Goal: Communication & Community: Connect with others

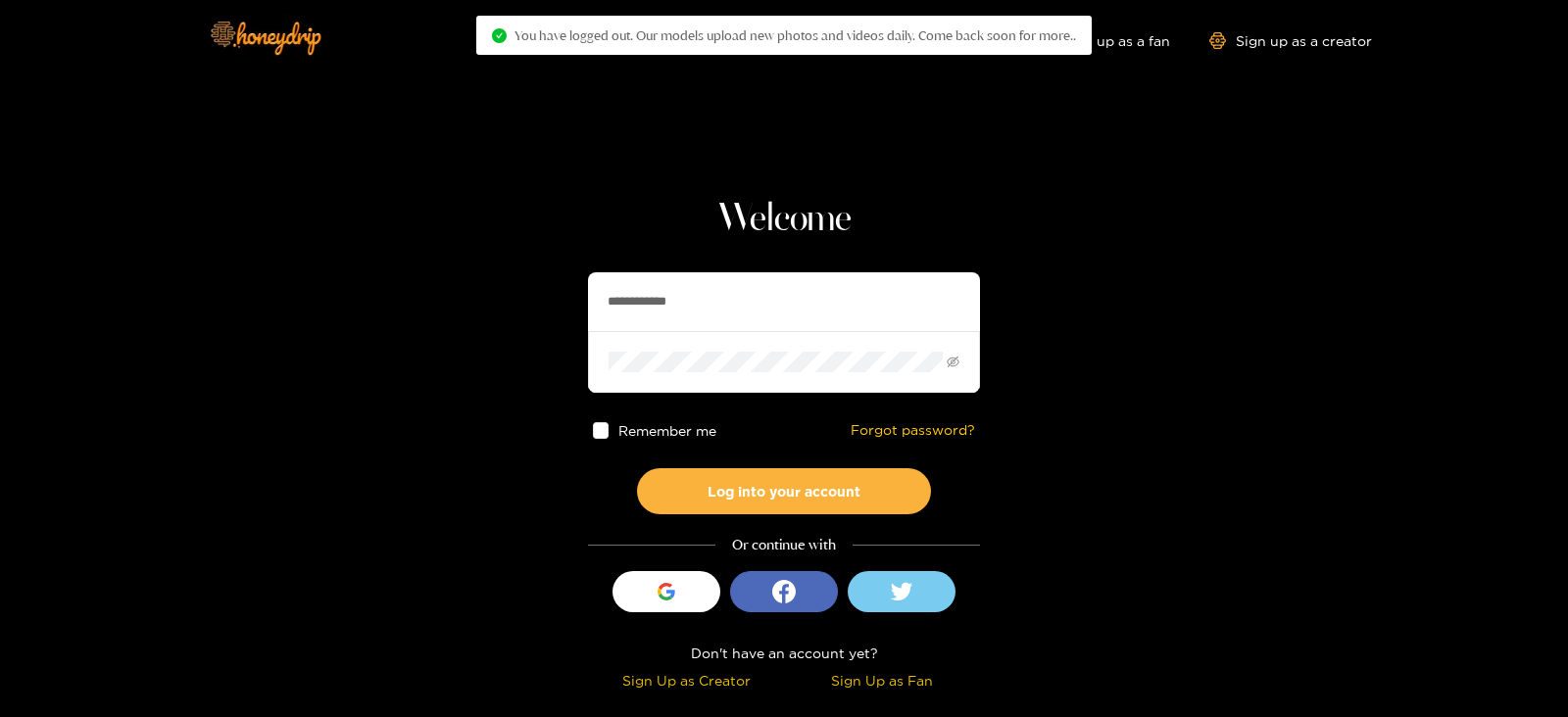
drag, startPoint x: 731, startPoint y: 323, endPoint x: 476, endPoint y: 309, distance: 255.4
click at [476, 309] on section "**********" at bounding box center [784, 349] width 1568 height 697
type input "*********"
click at [637, 468] on button "Log into your account" at bounding box center [784, 491] width 294 height 46
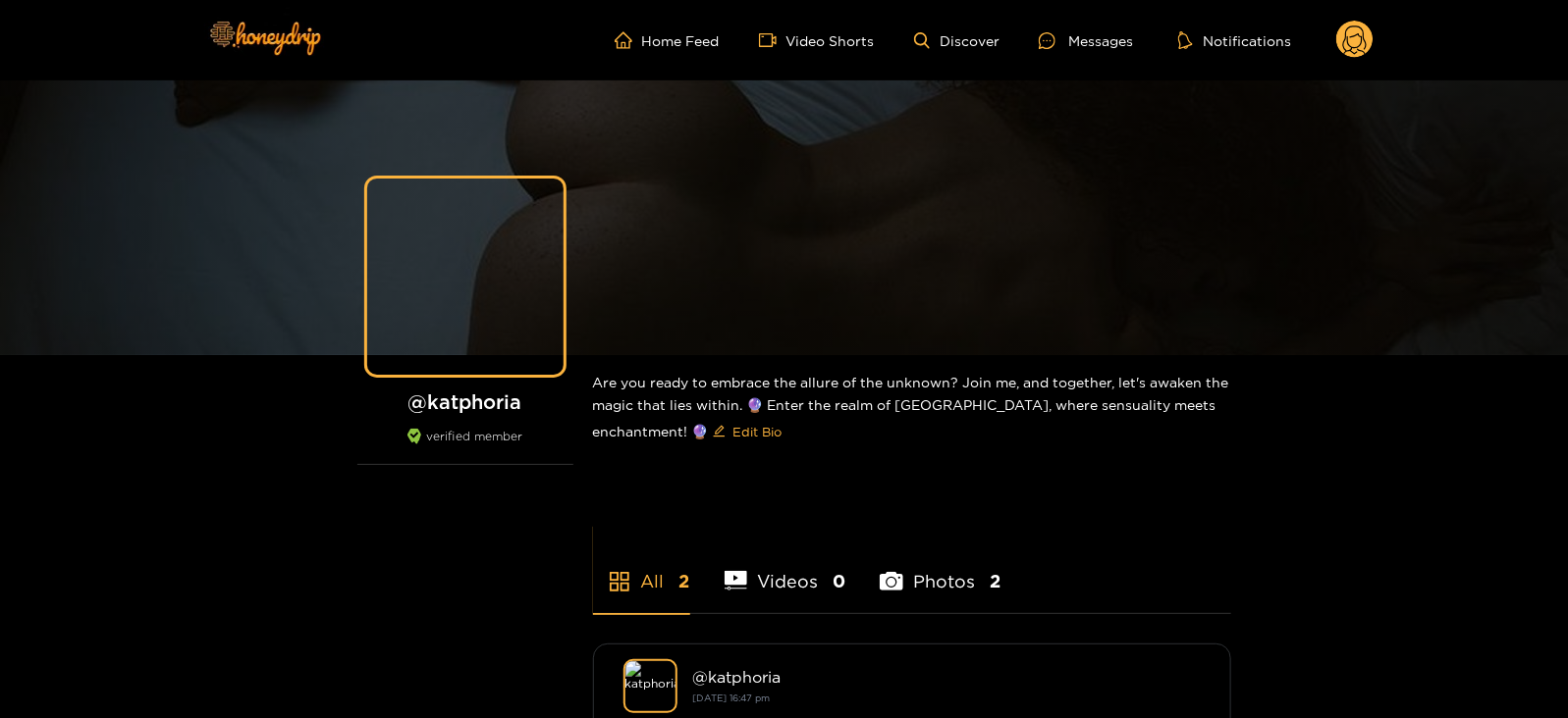
click at [1359, 51] on circle at bounding box center [1354, 39] width 37 height 37
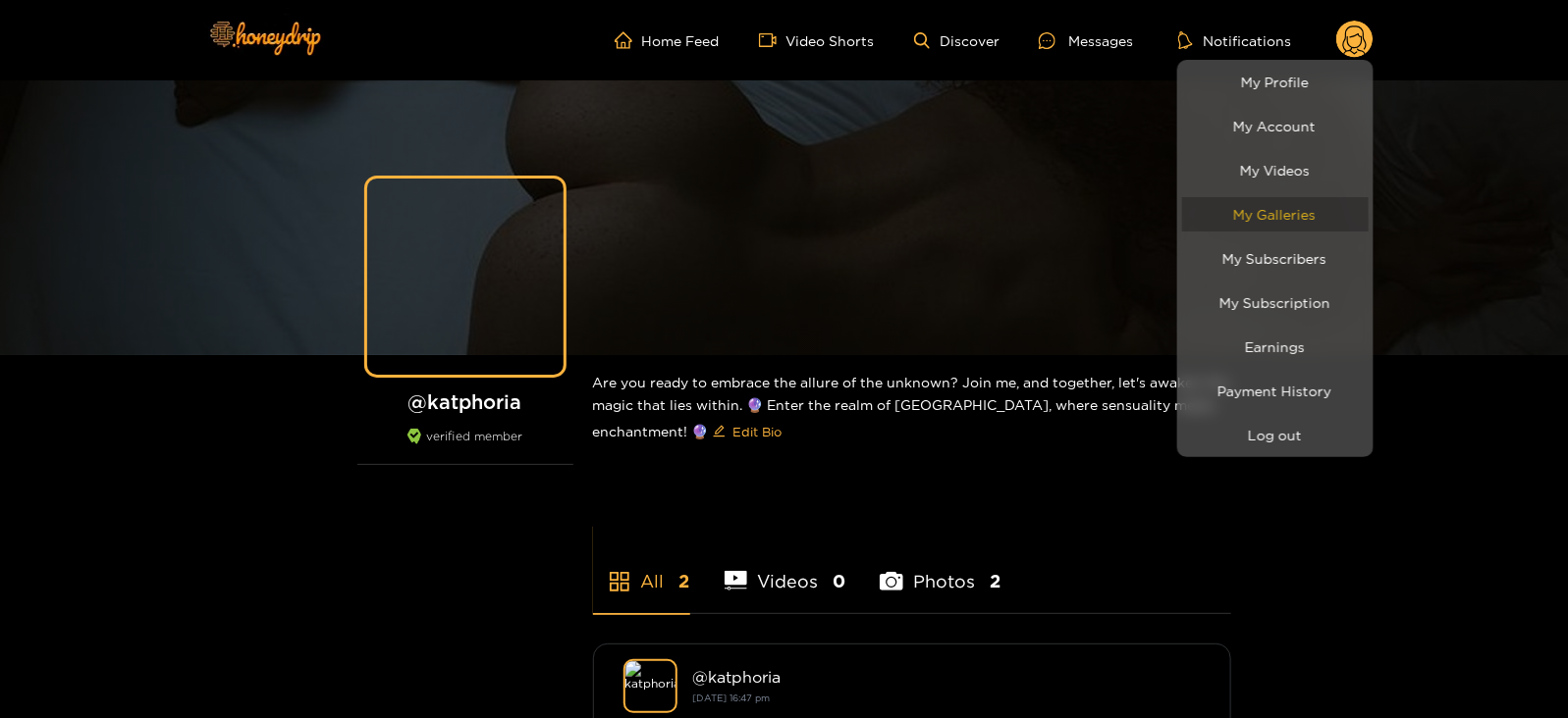
click at [1238, 227] on link "My Galleries" at bounding box center [1275, 214] width 187 height 34
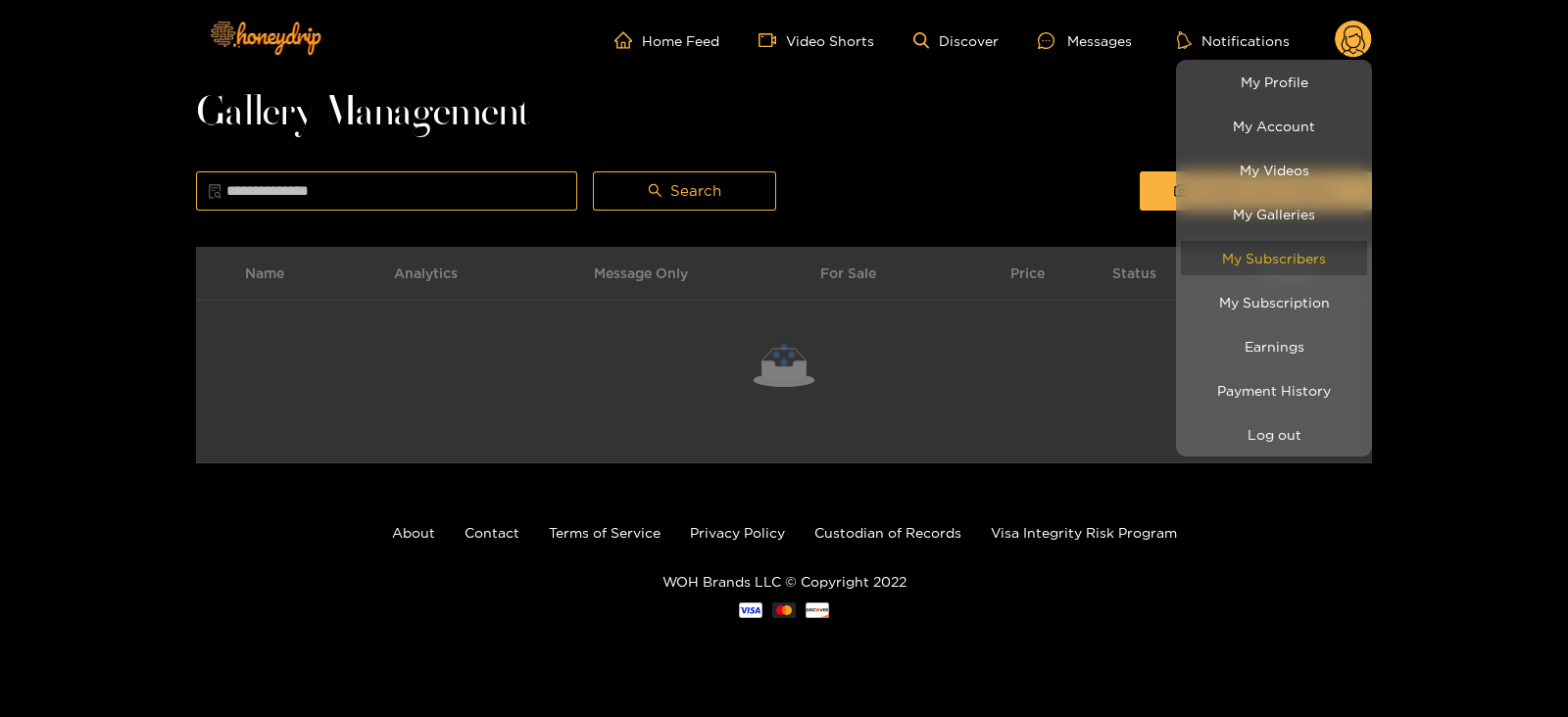
click at [1230, 257] on link "My Subscribers" at bounding box center [1273, 258] width 186 height 34
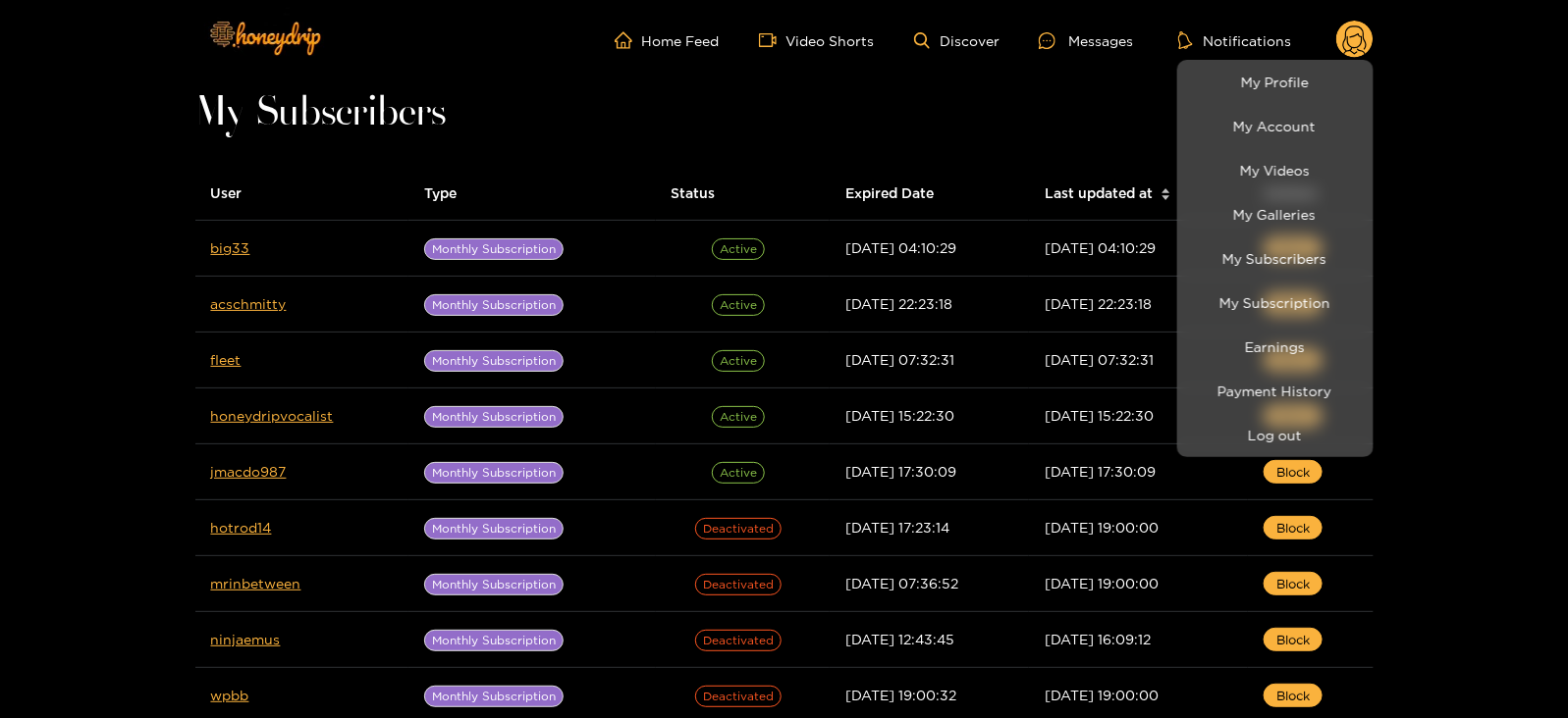
click at [221, 247] on div at bounding box center [784, 359] width 1568 height 718
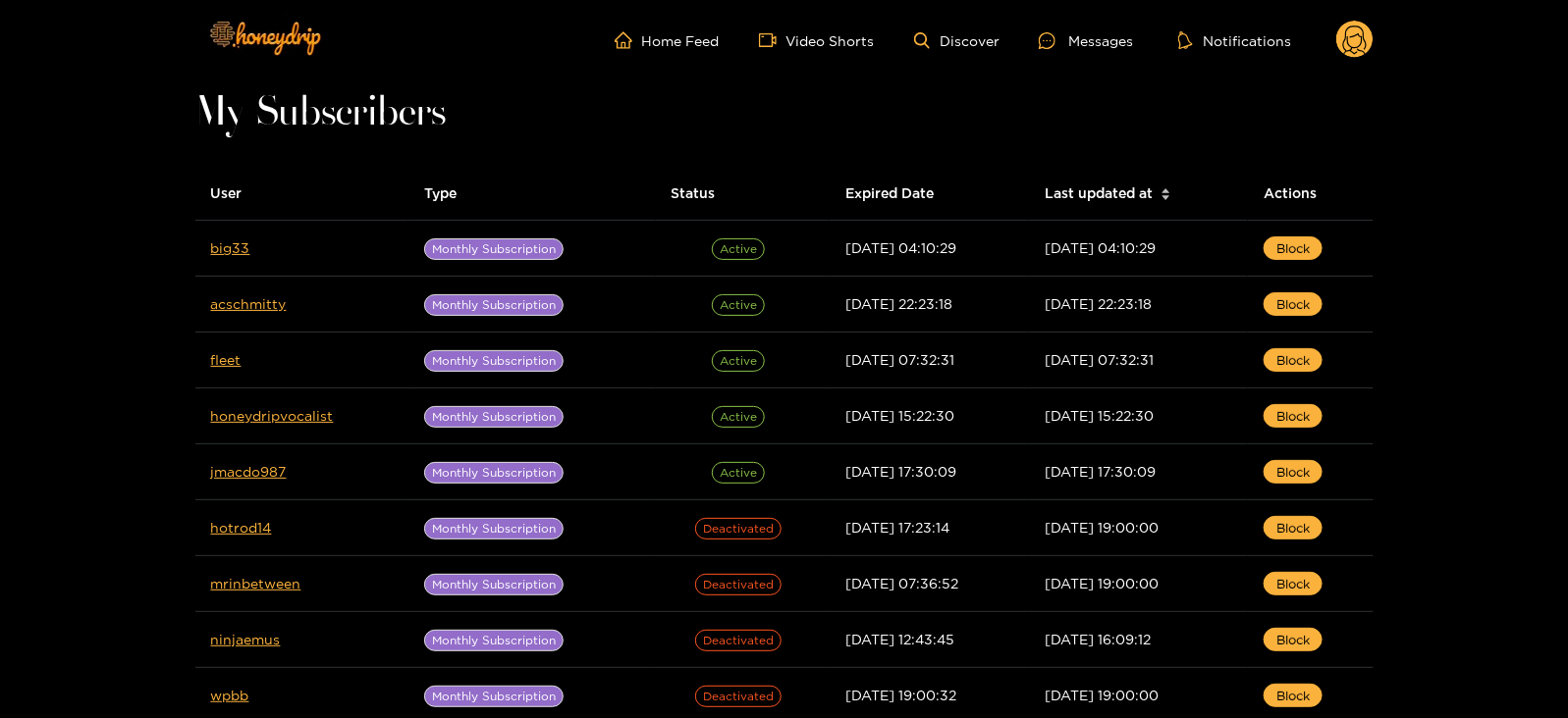
click at [221, 247] on link "big33" at bounding box center [230, 247] width 39 height 15
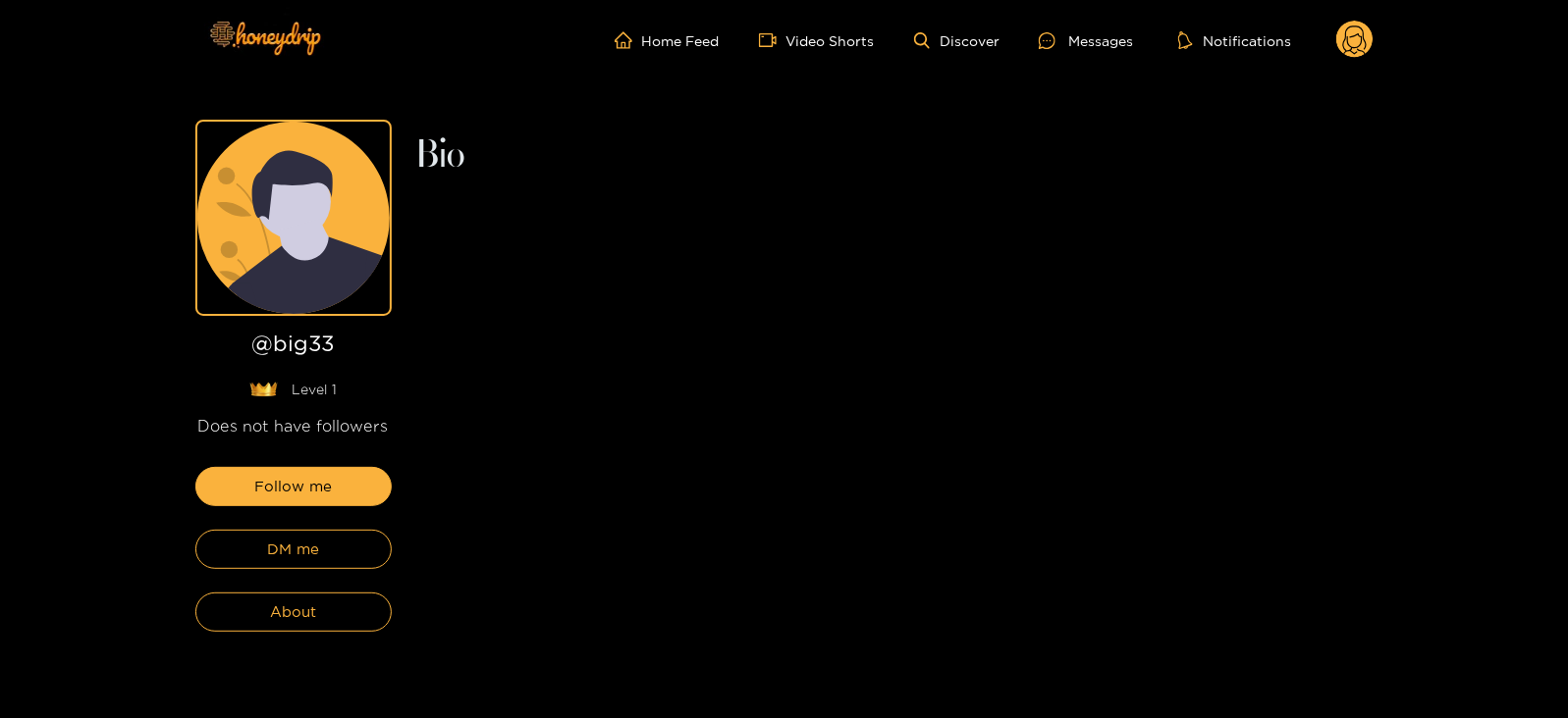
click at [284, 570] on div "Follow me DM me About" at bounding box center [293, 548] width 196 height 165
click at [268, 560] on span "DM me" at bounding box center [293, 549] width 52 height 24
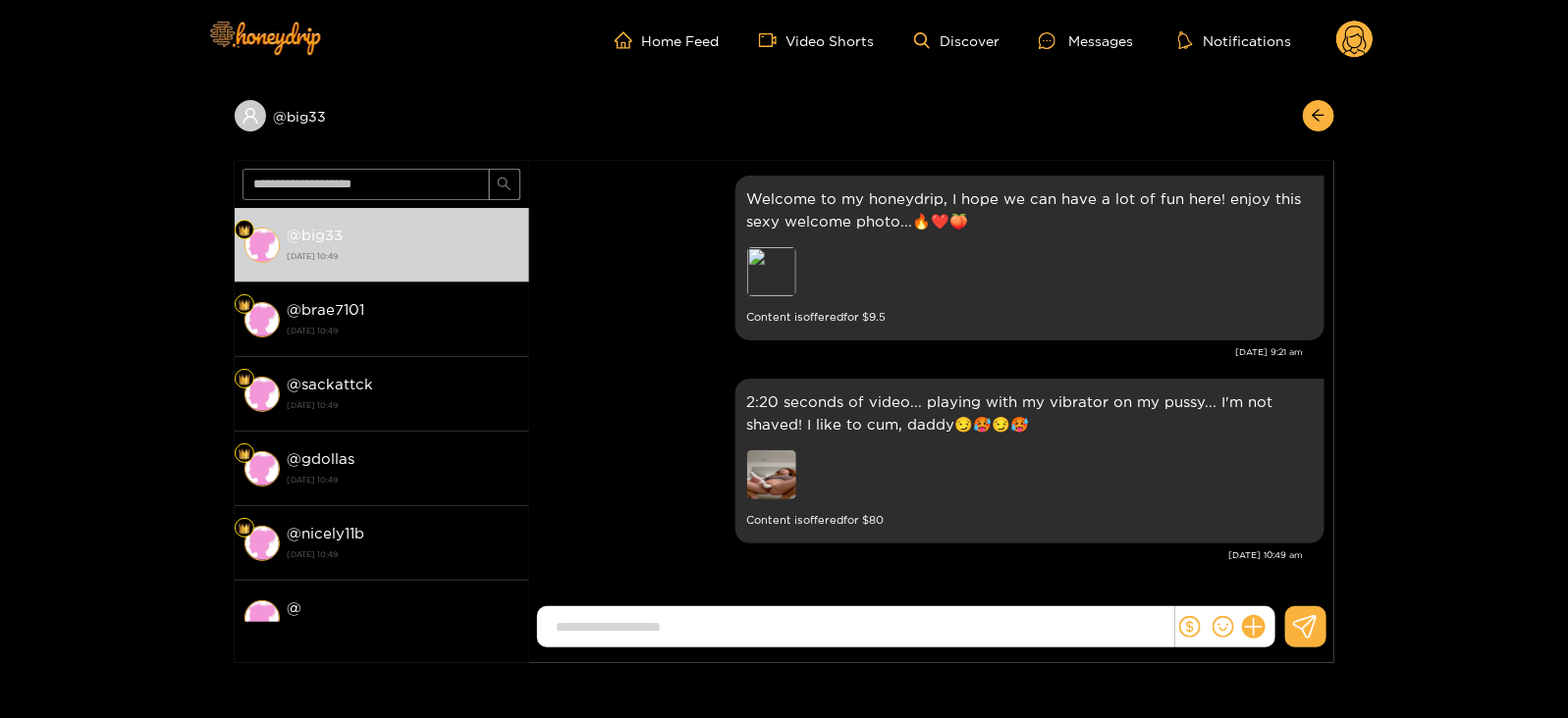
click at [1335, 30] on ul "Home Feed Video Shorts Discover Messages Notifications" at bounding box center [993, 40] width 759 height 39
click at [1354, 43] on circle at bounding box center [1354, 39] width 37 height 37
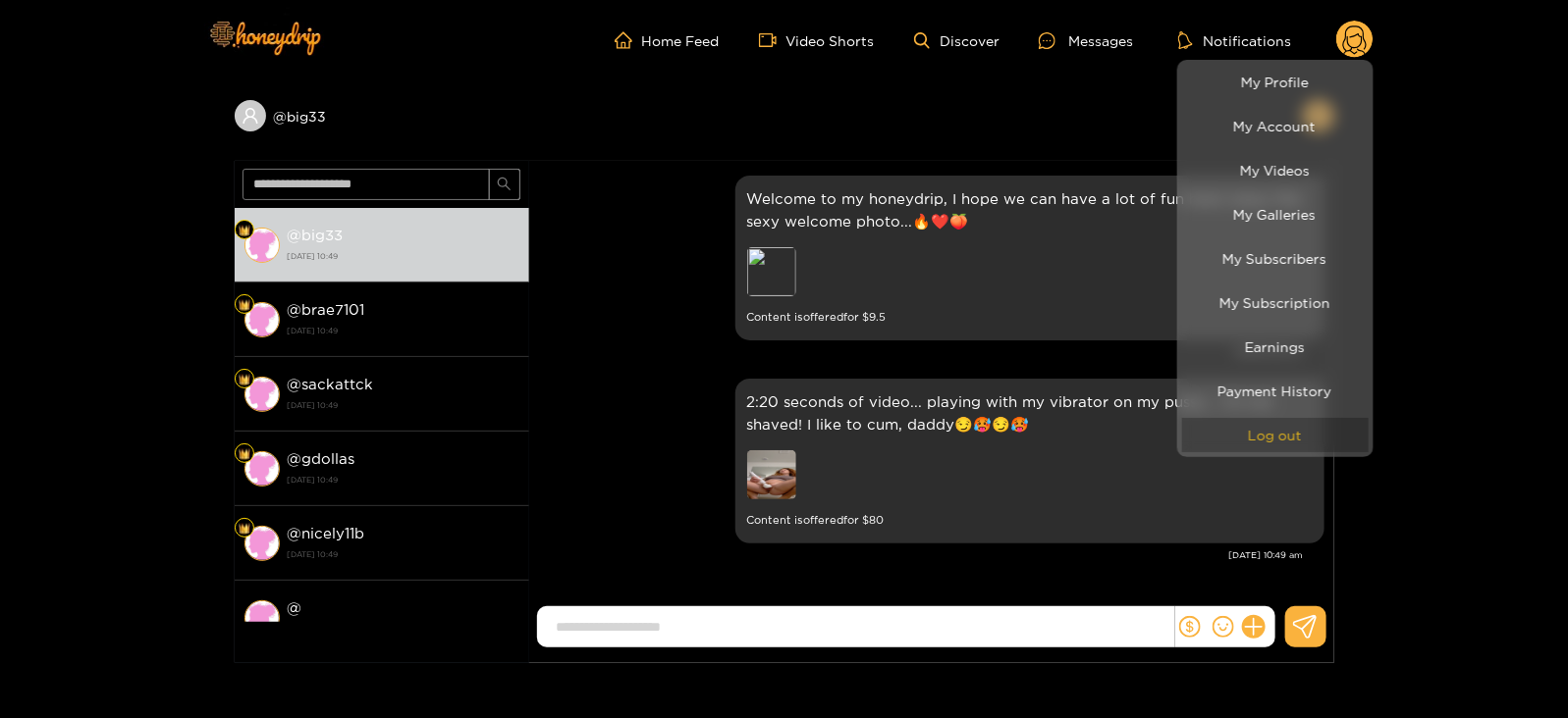
click at [1237, 439] on button "Log out" at bounding box center [1275, 435] width 187 height 34
